Goal: Task Accomplishment & Management: Manage account settings

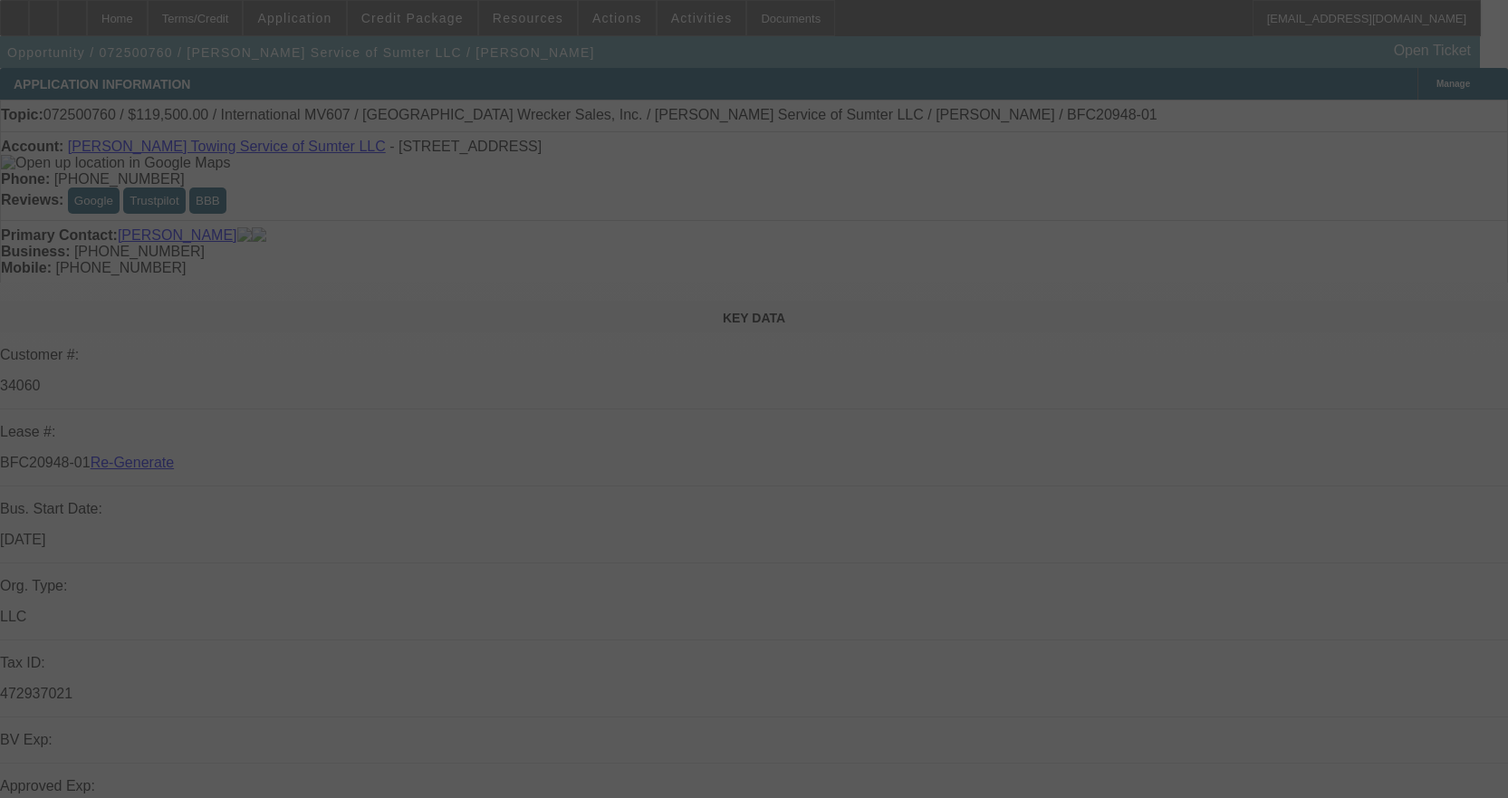
select select "3"
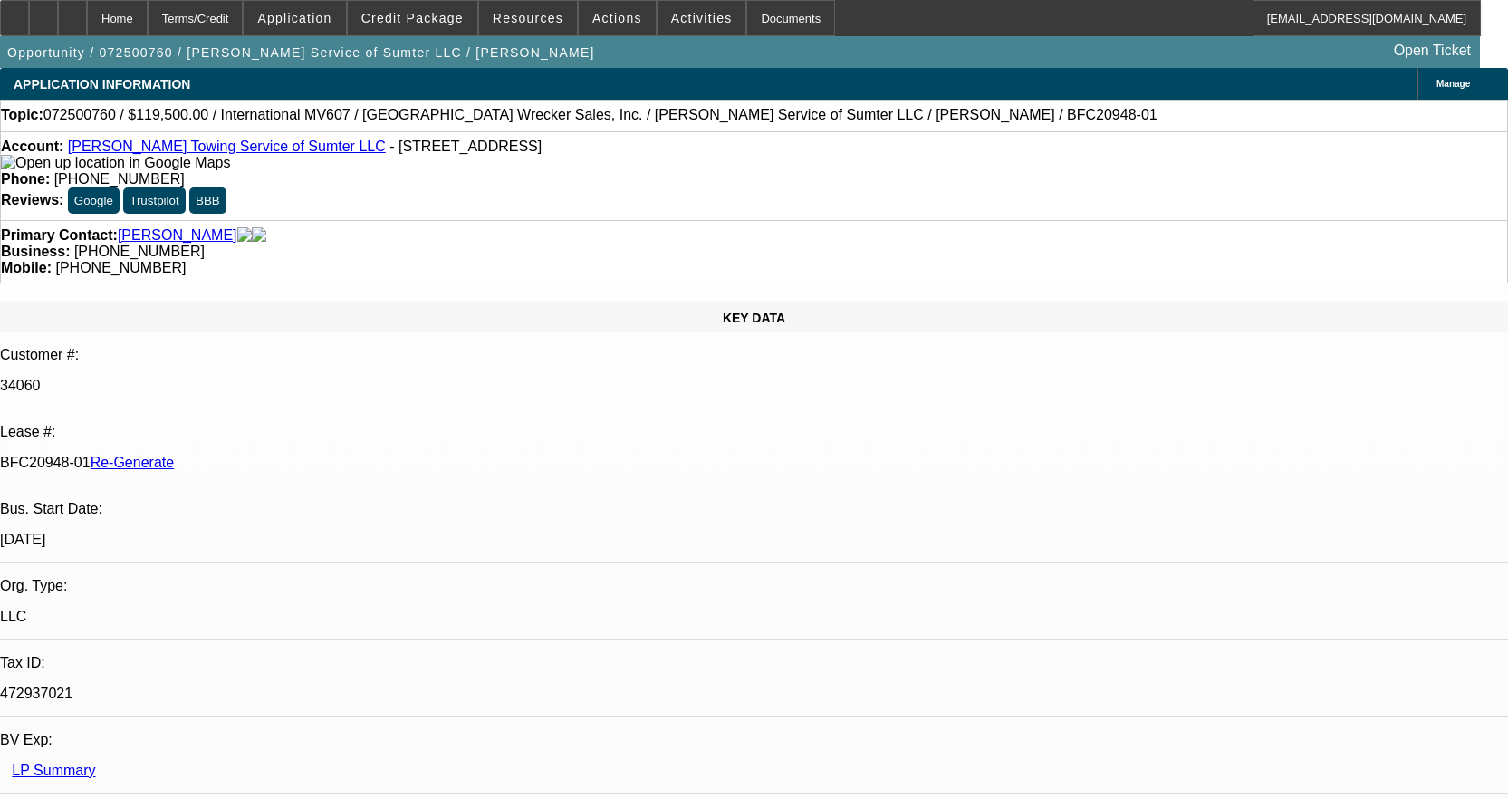
select select "0"
select select "2"
select select "0"
select select "1"
select select "2"
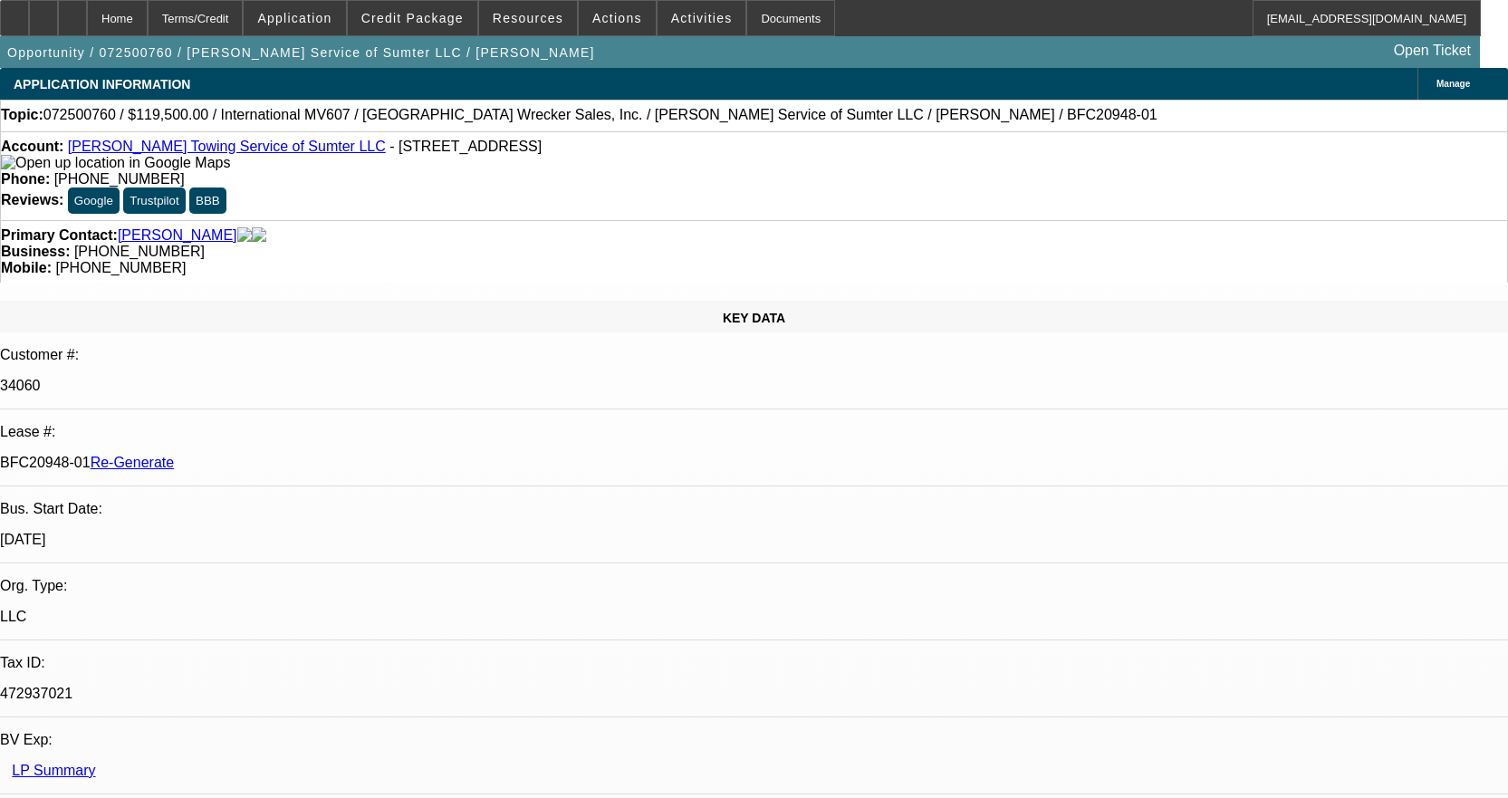
select select "6"
click at [441, 23] on span "Credit Package" at bounding box center [412, 18] width 102 height 14
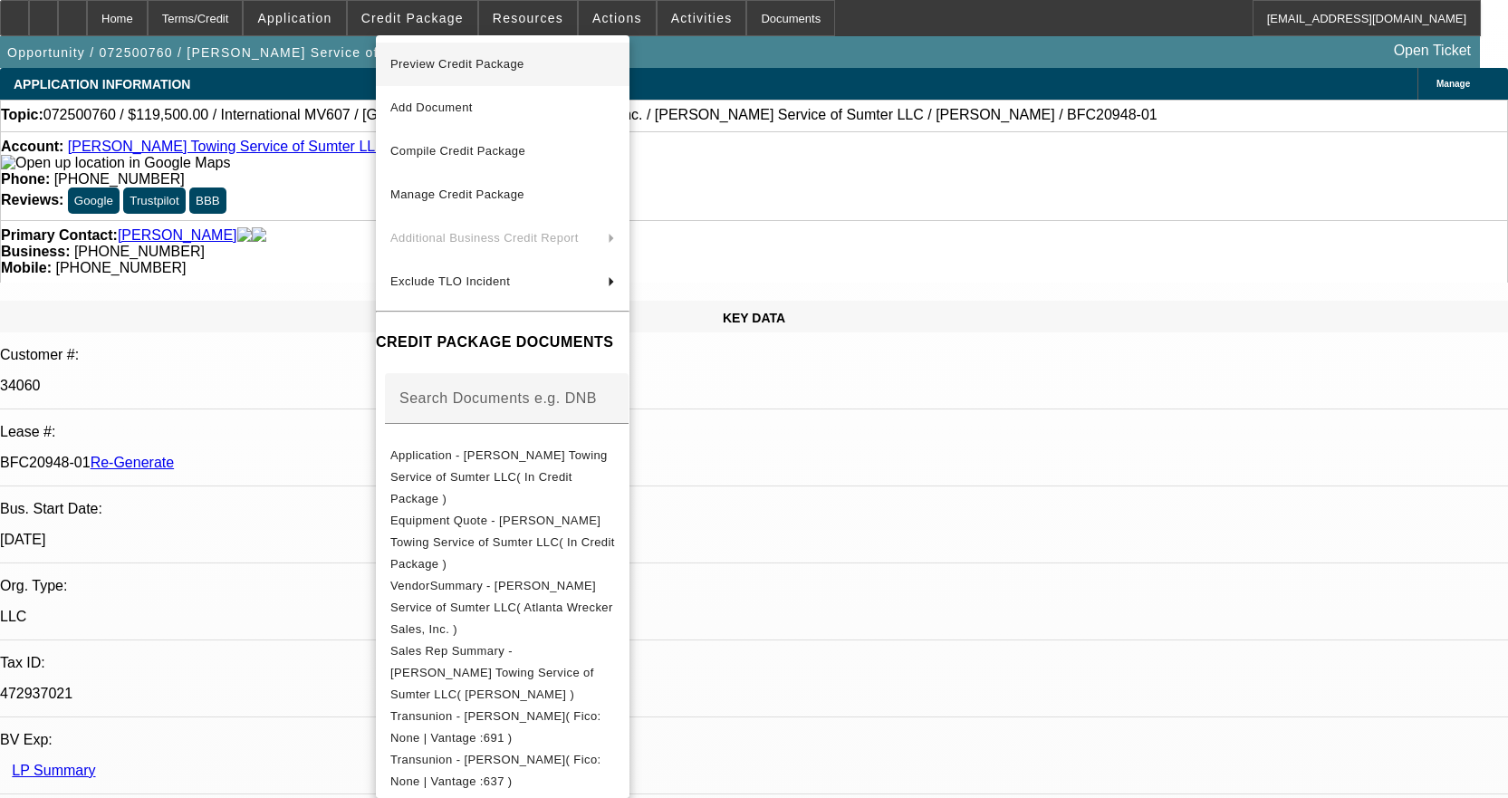
click at [455, 69] on span "Preview Credit Package" at bounding box center [457, 64] width 134 height 14
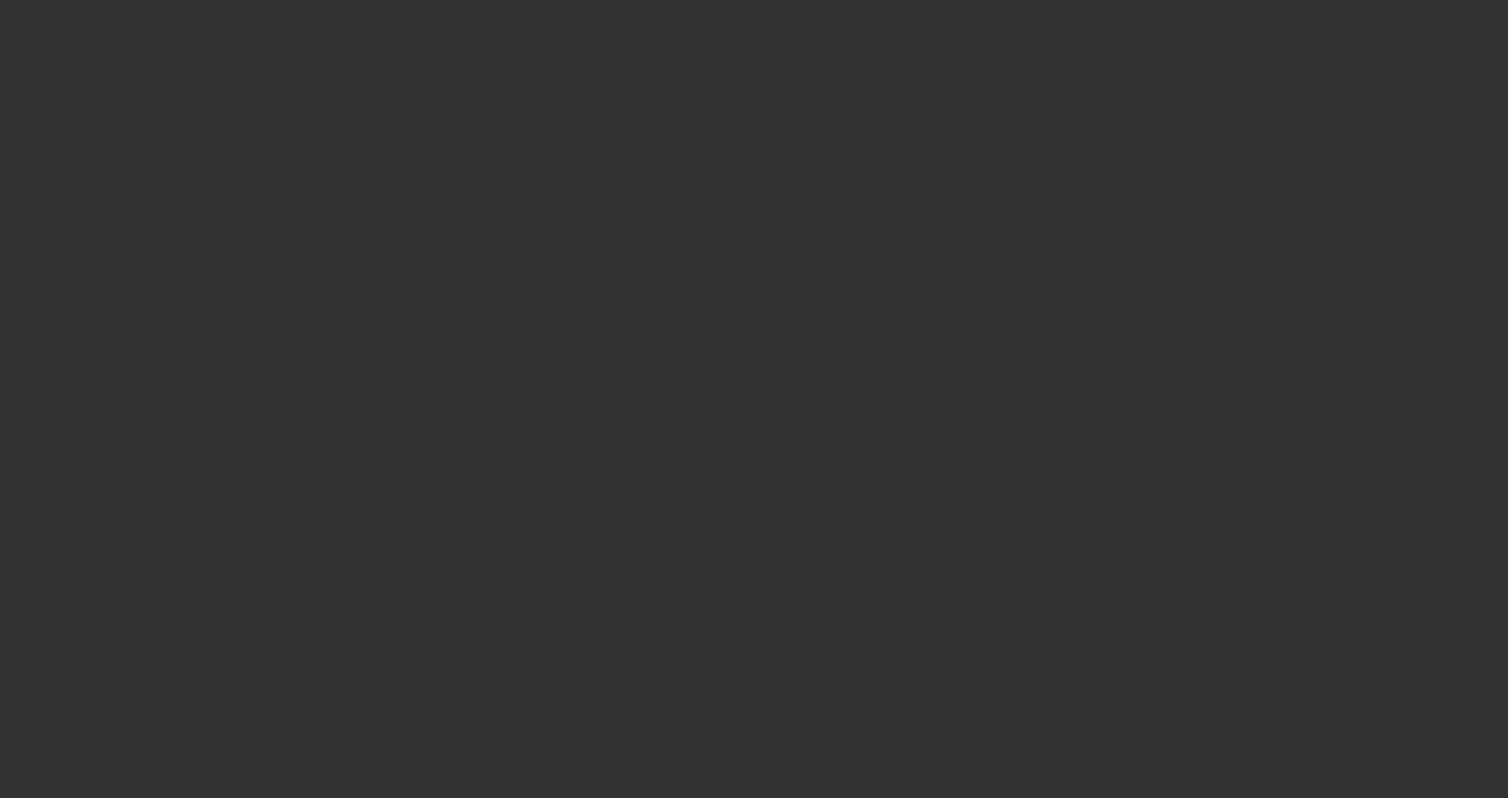
select select "3"
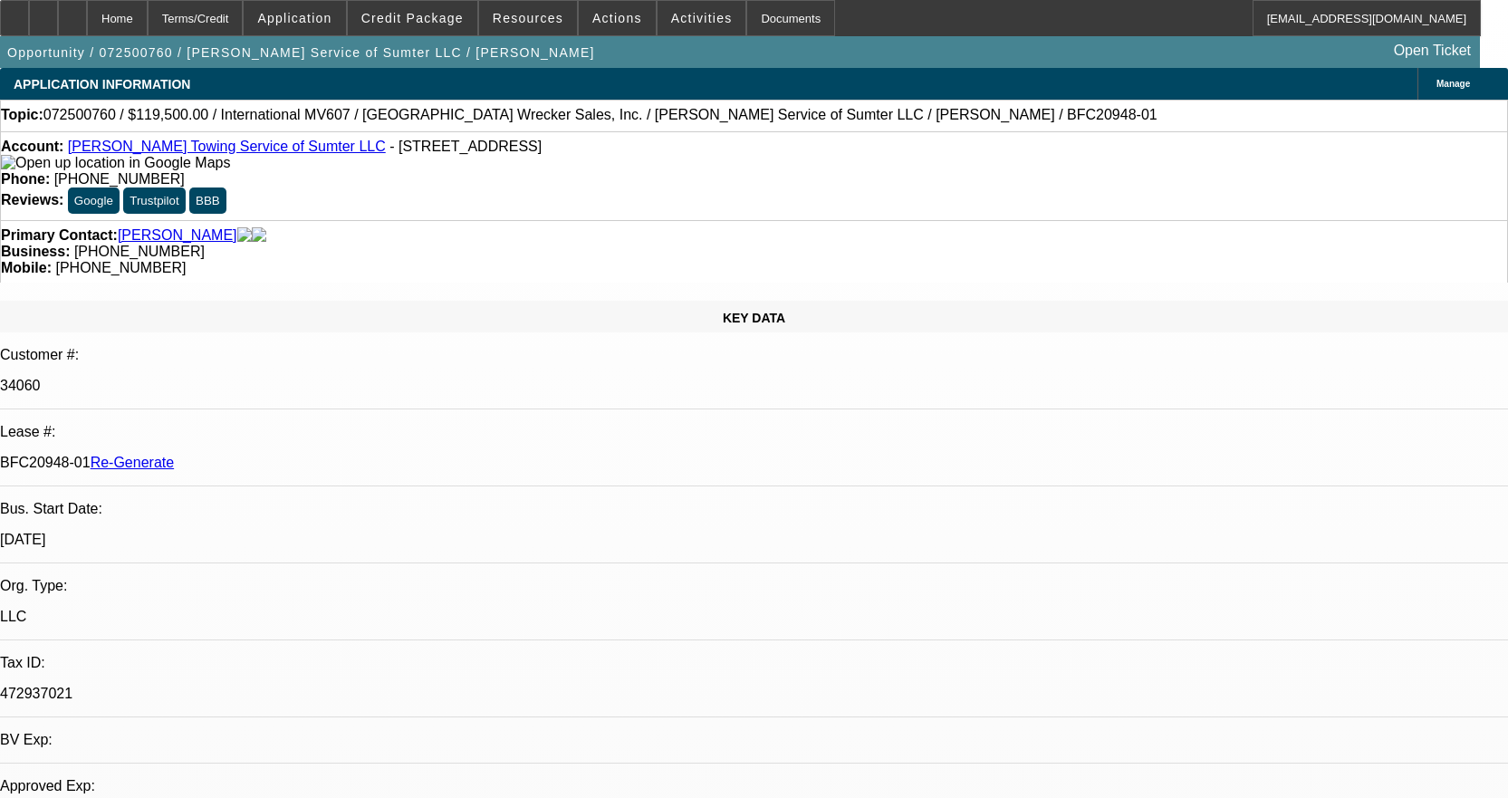
select select "0"
select select "2"
select select "0"
select select "1"
select select "2"
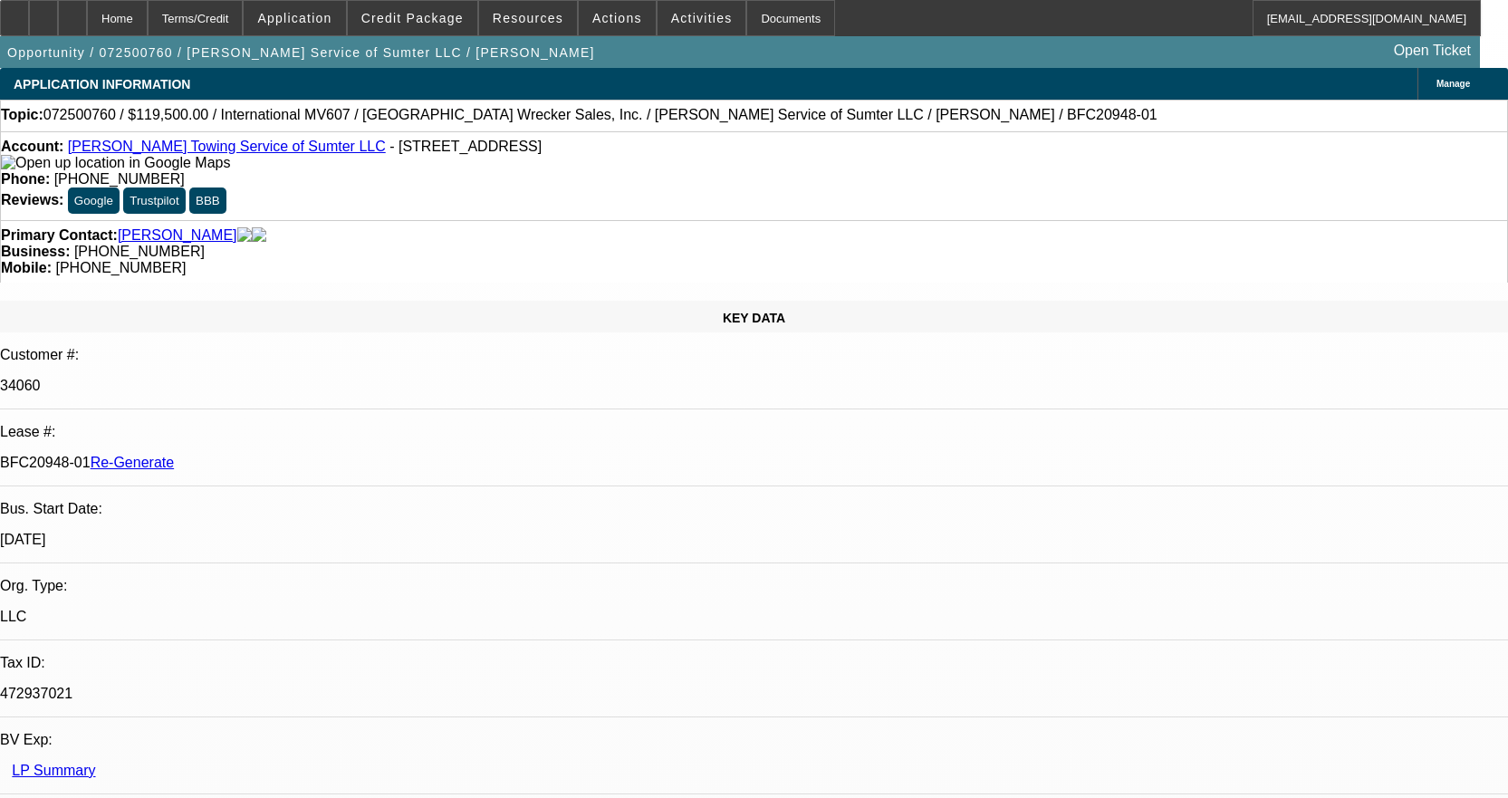
select select "6"
click at [758, 22] on div "Documents" at bounding box center [790, 18] width 89 height 36
click at [210, 147] on link "[PERSON_NAME] Towing Service of Sumter LLC" at bounding box center [227, 146] width 318 height 15
click at [87, 15] on div at bounding box center [72, 18] width 29 height 36
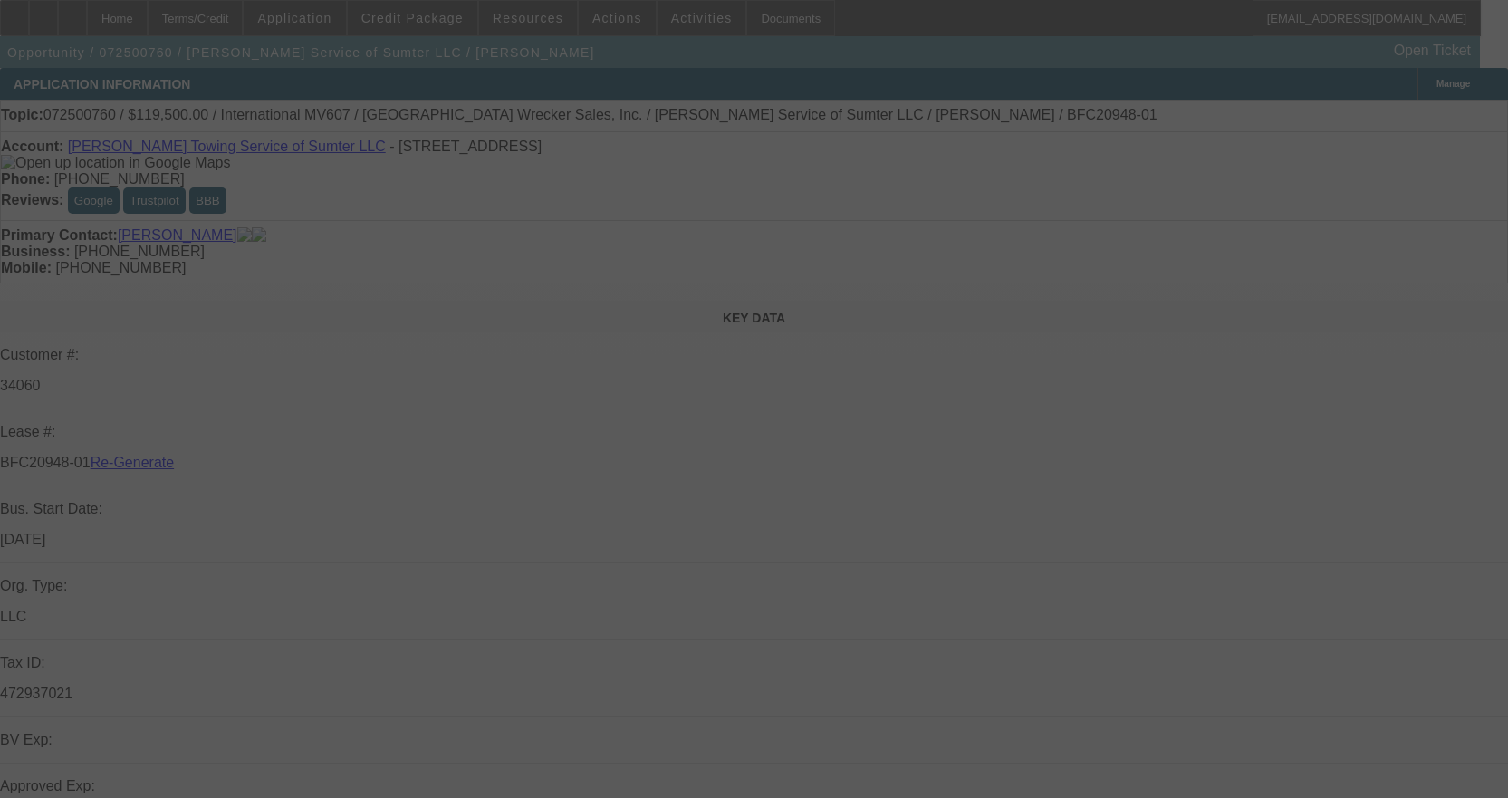
select select "3"
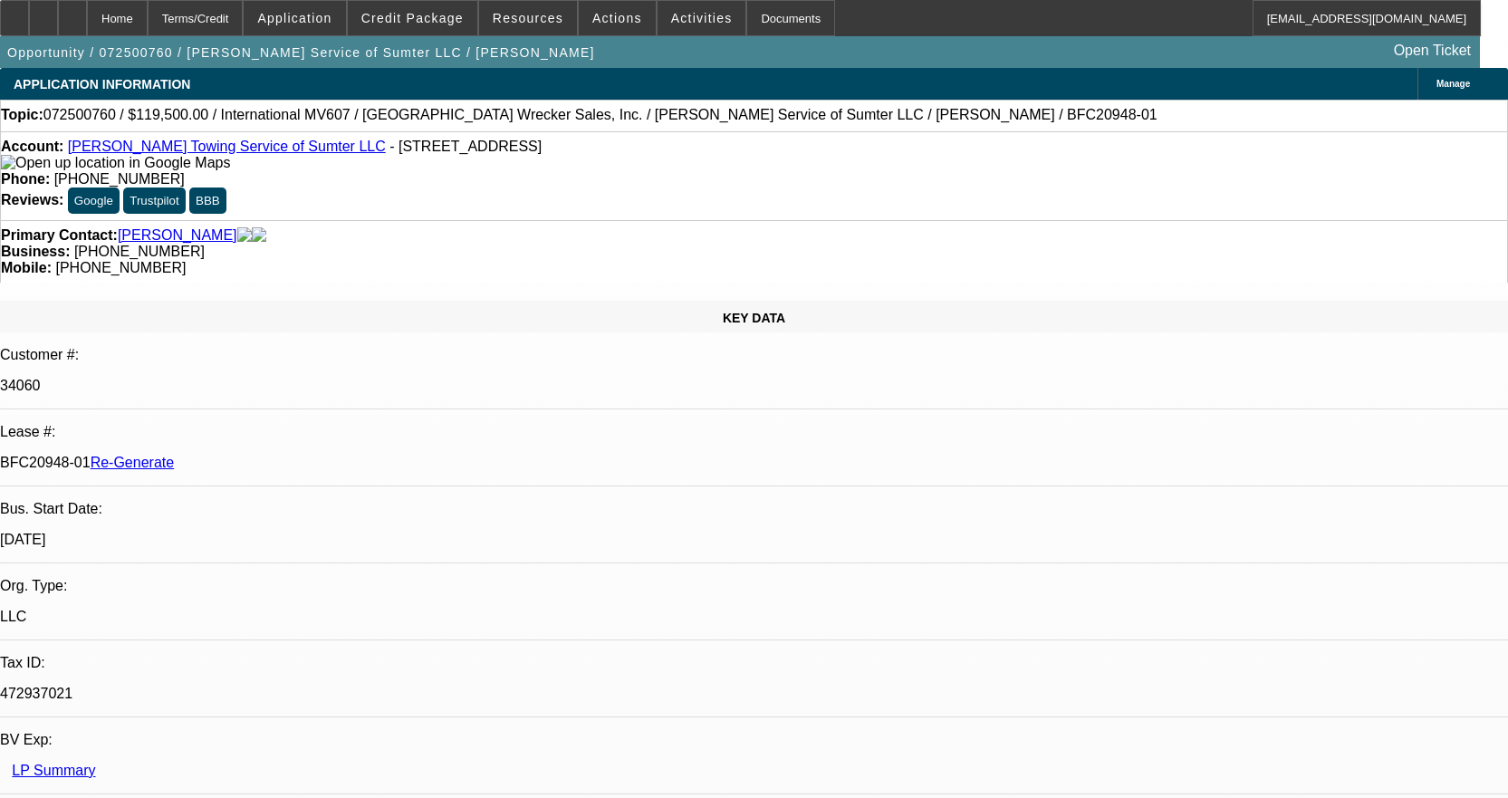
select select "0"
select select "2"
select select "0"
select select "6"
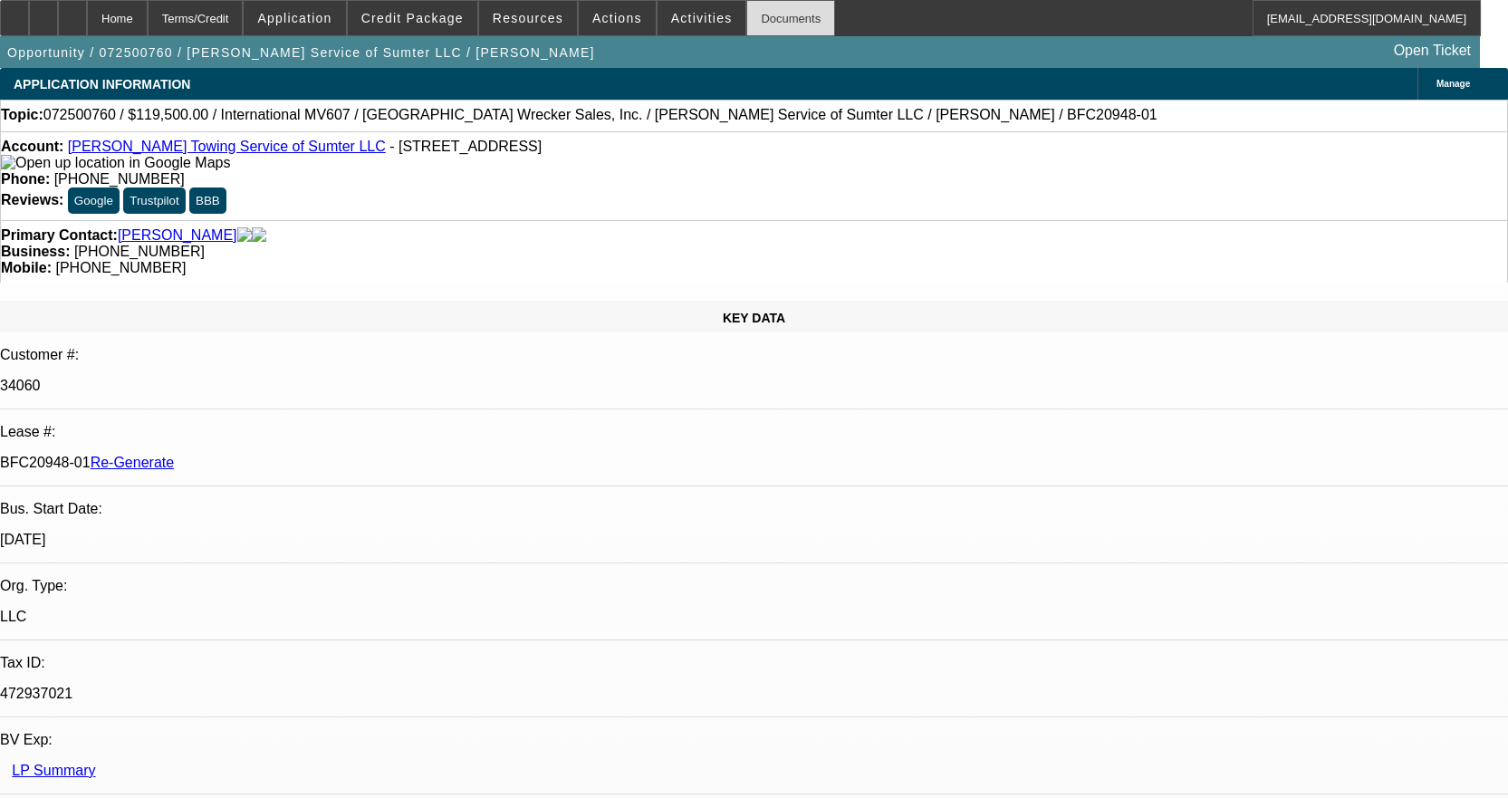
click at [750, 15] on div "Documents" at bounding box center [790, 18] width 89 height 36
